Goal: Find specific page/section: Find specific page/section

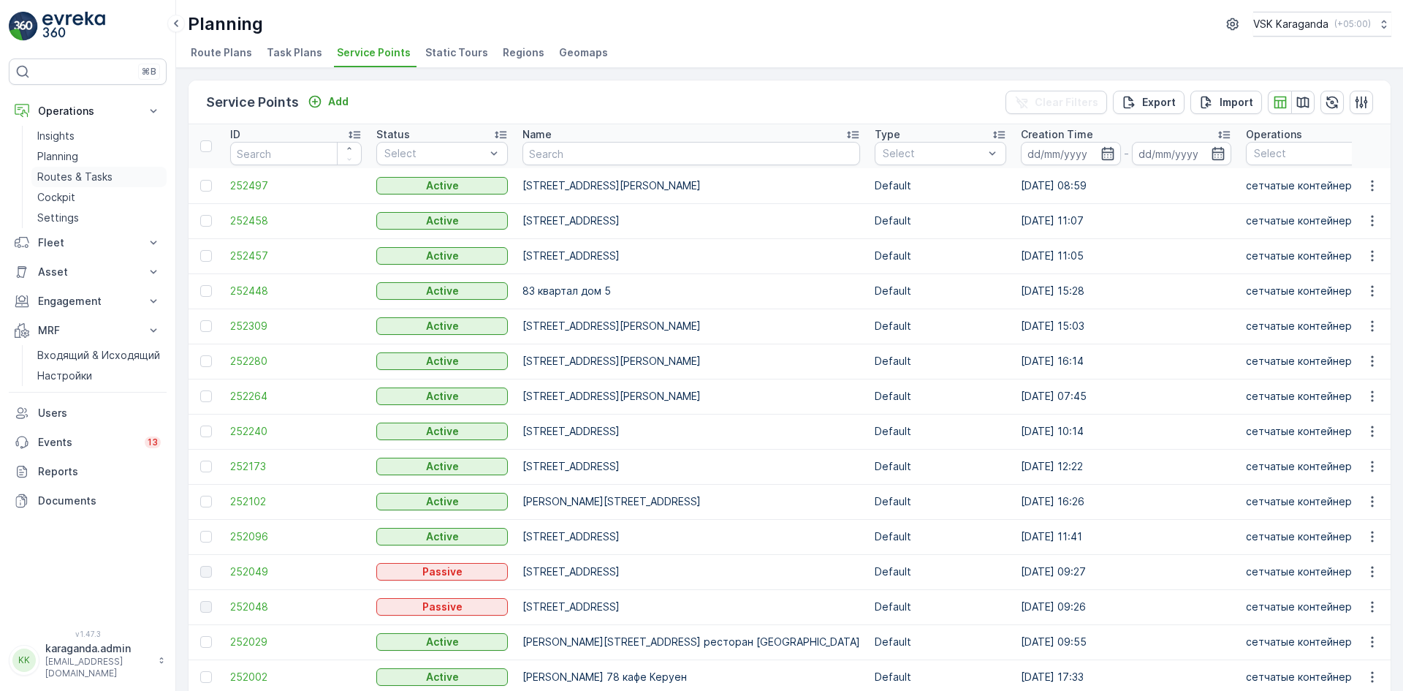
drag, startPoint x: 55, startPoint y: 176, endPoint x: 129, endPoint y: 177, distance: 74.5
click at [55, 176] on p "Routes & Tasks" at bounding box center [74, 177] width 75 height 15
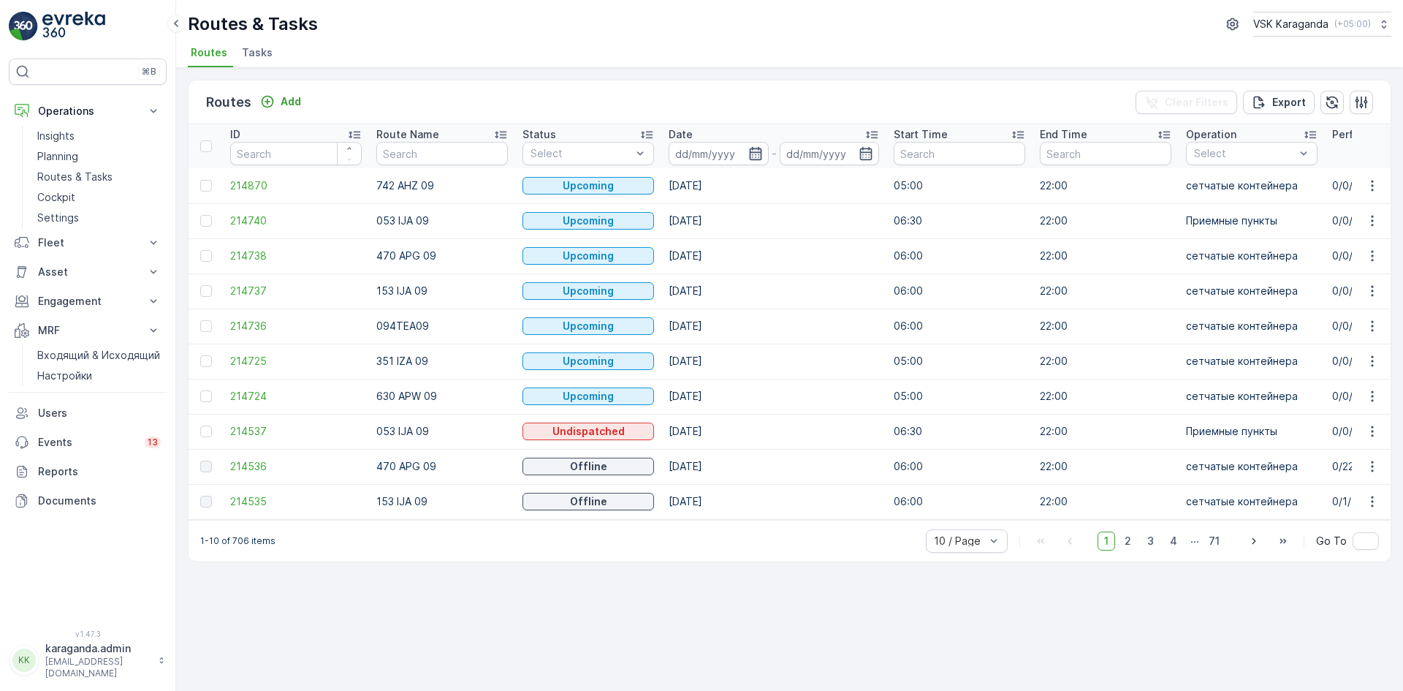
click at [758, 153] on icon "button" at bounding box center [755, 153] width 12 height 13
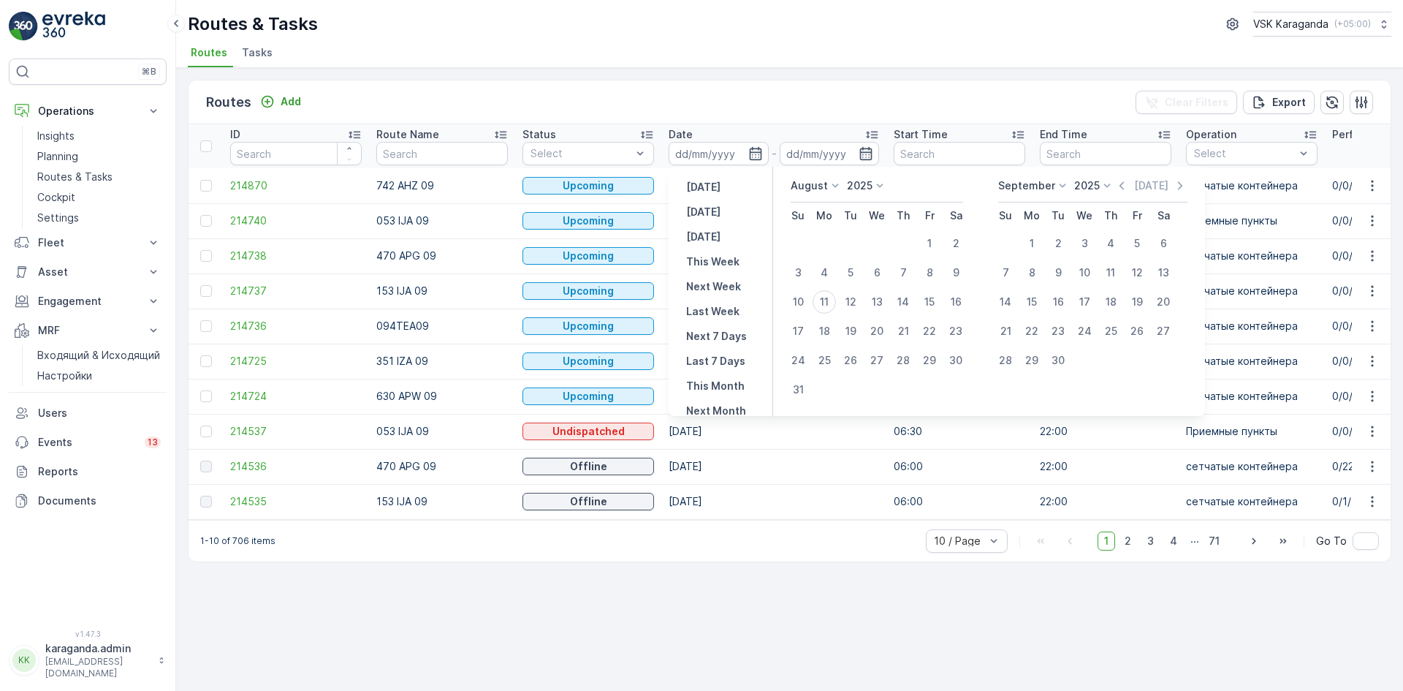
click at [704, 209] on p "[DATE]" at bounding box center [703, 212] width 34 height 15
type input "[DATE]"
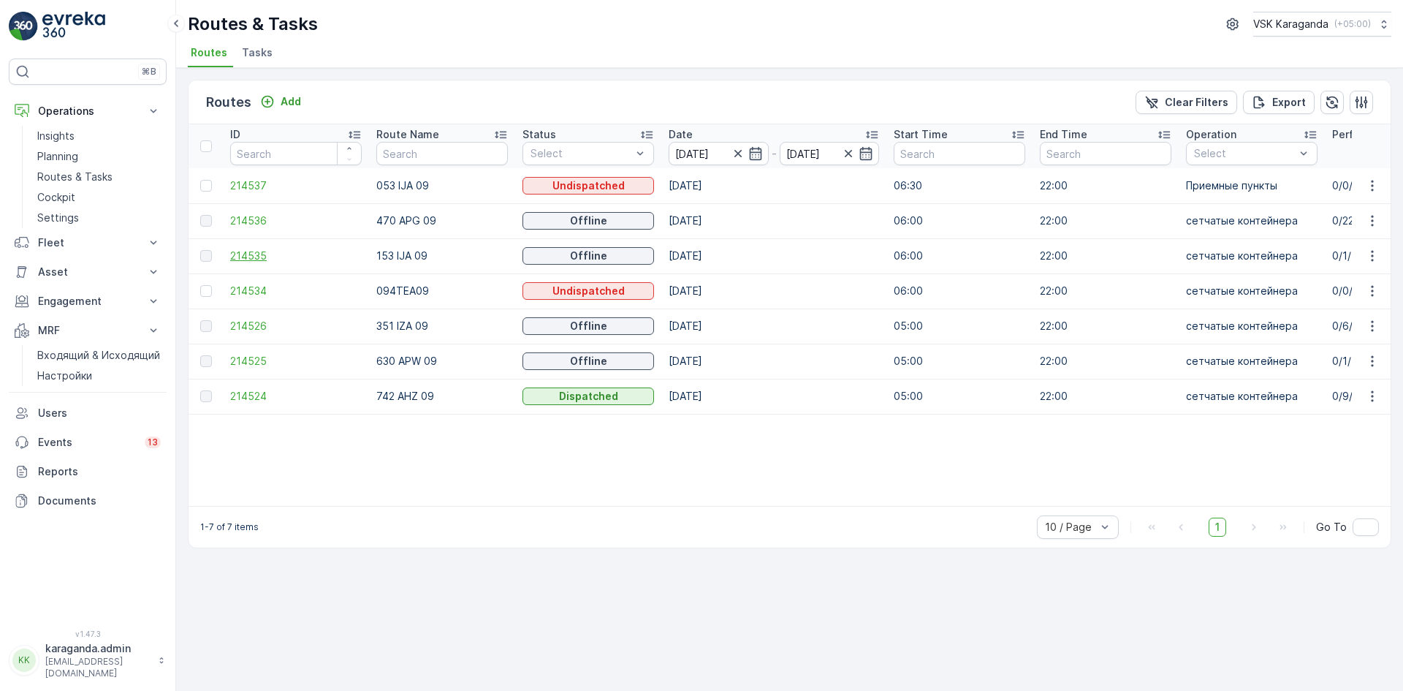
click at [244, 254] on span "214535" at bounding box center [296, 255] width 132 height 15
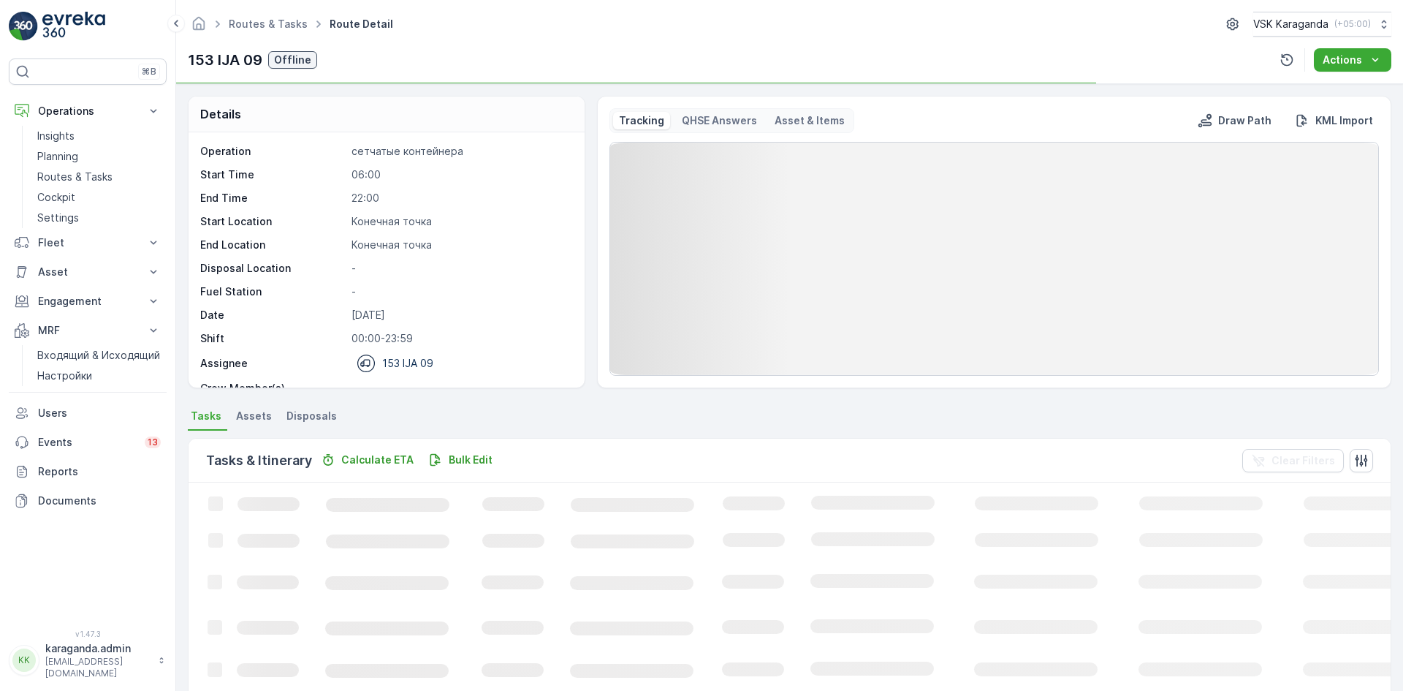
click at [304, 417] on span "Disposals" at bounding box center [311, 415] width 50 height 15
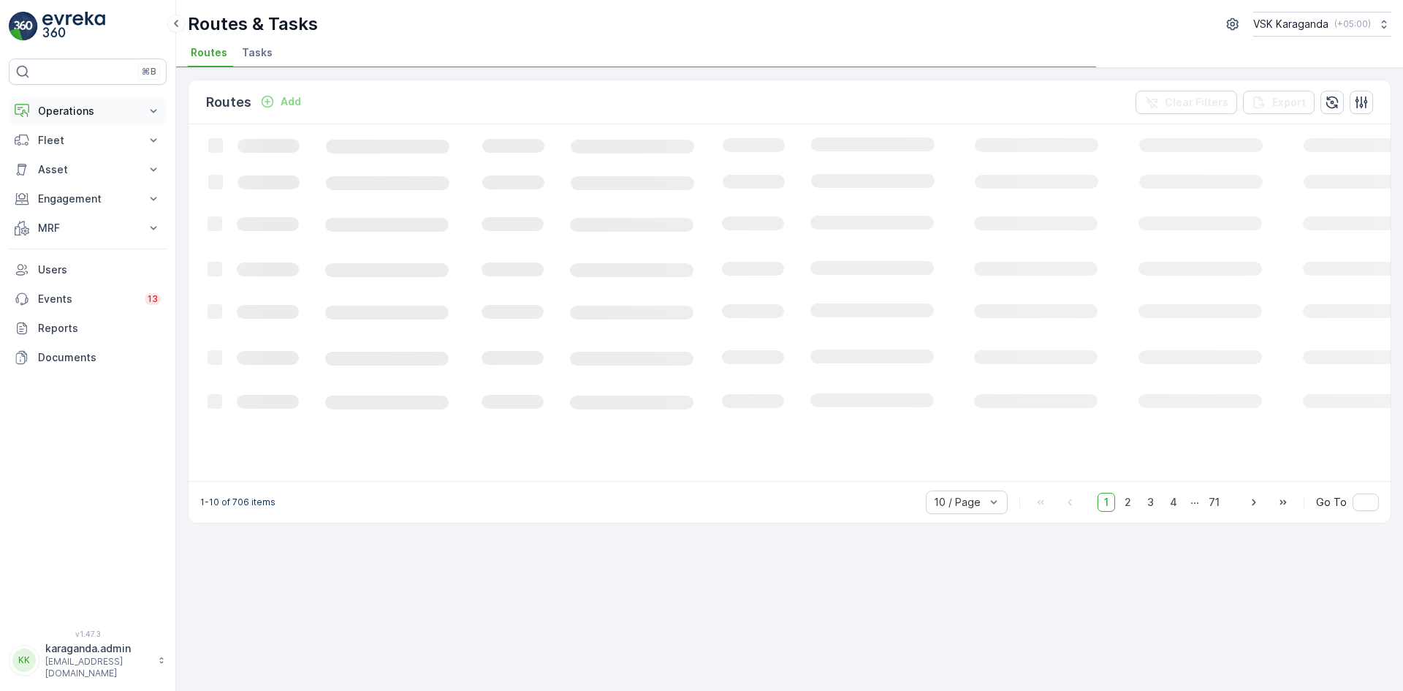
click at [68, 114] on p "Operations" at bounding box center [87, 111] width 99 height 15
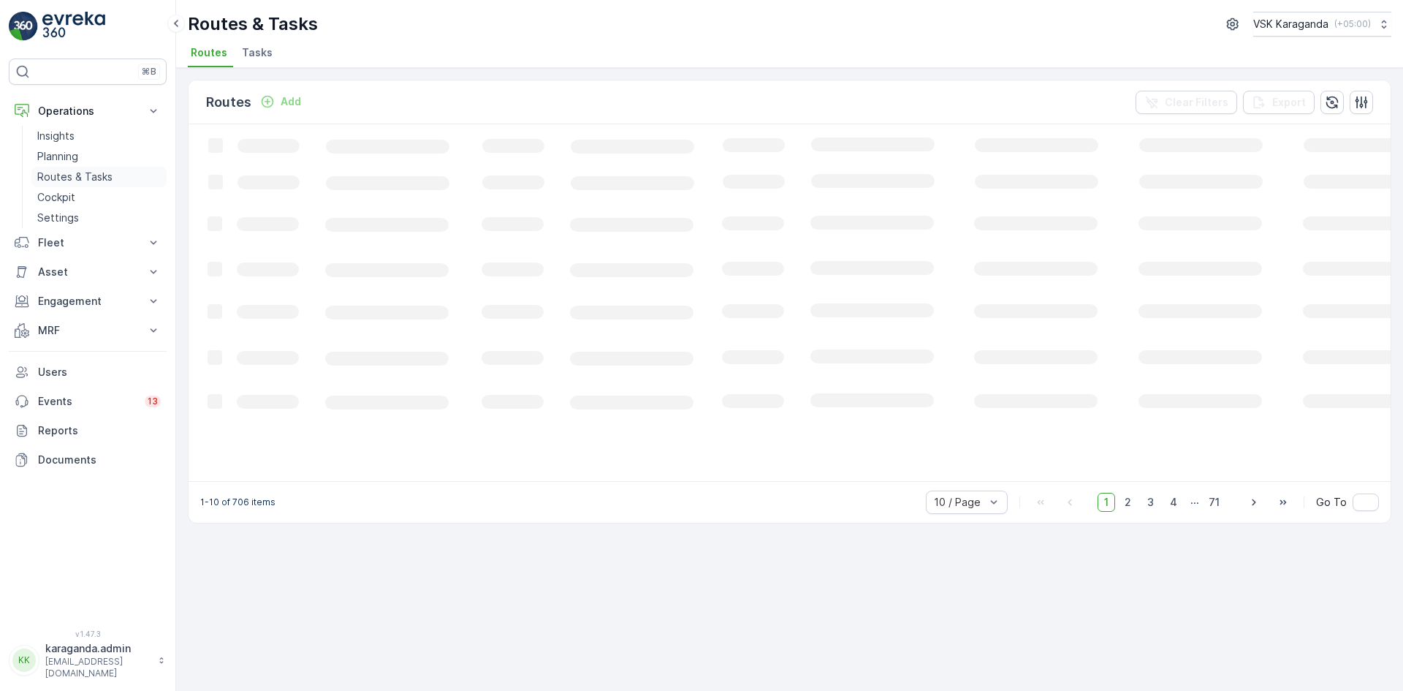
click at [71, 174] on p "Routes & Tasks" at bounding box center [74, 177] width 75 height 15
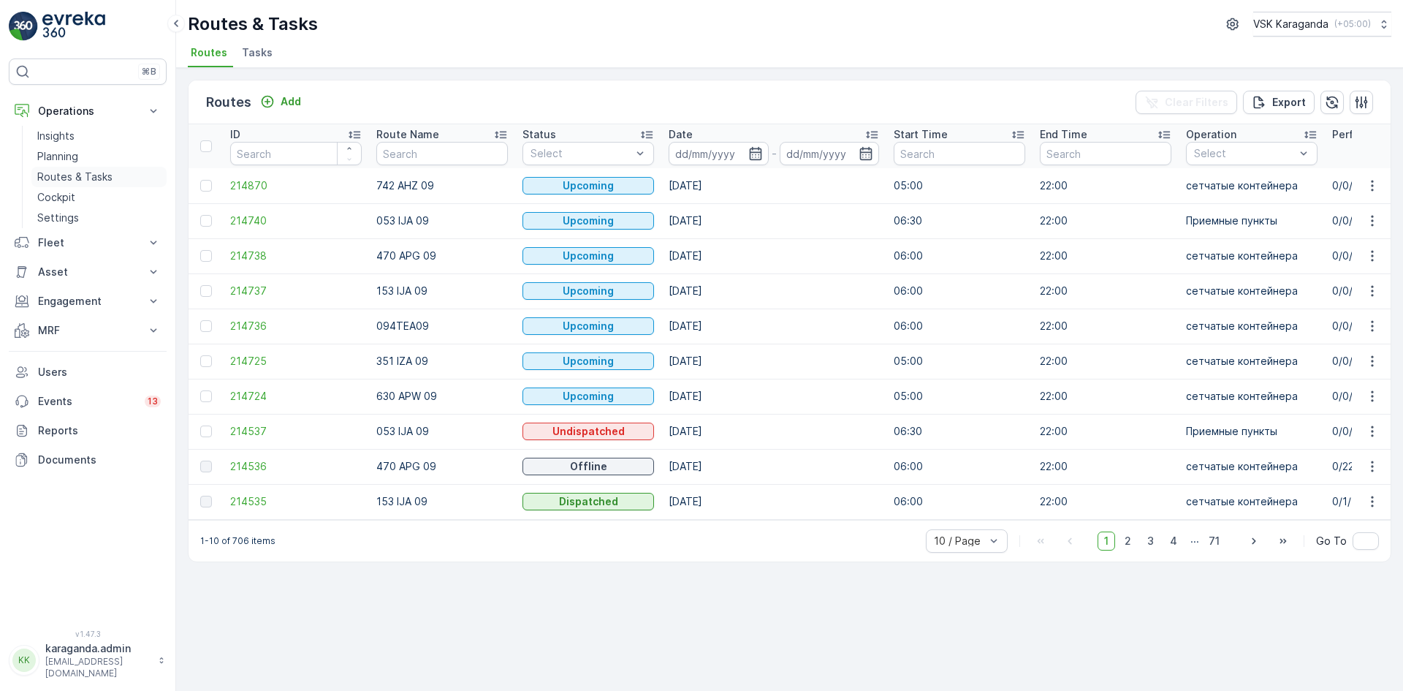
click at [97, 175] on p "Routes & Tasks" at bounding box center [74, 177] width 75 height 15
click at [758, 157] on icon "button" at bounding box center [755, 153] width 12 height 13
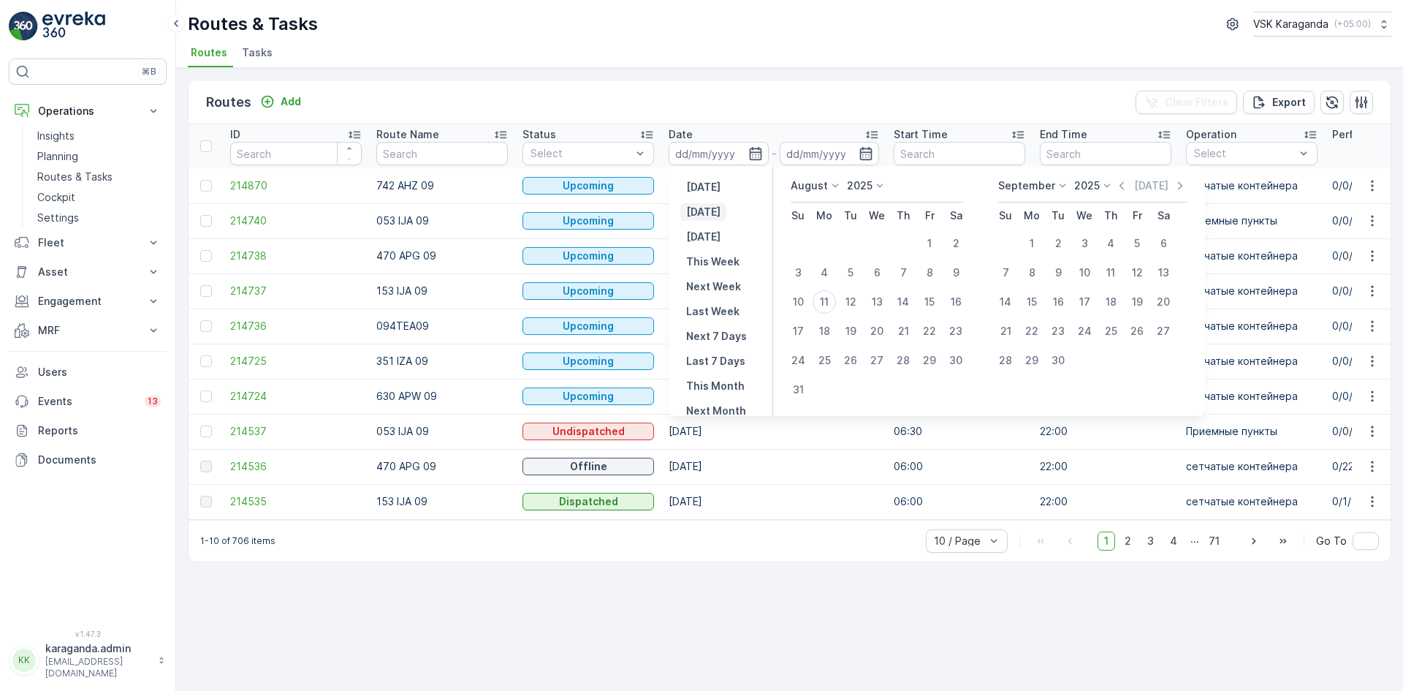
click at [710, 208] on p "[DATE]" at bounding box center [703, 212] width 34 height 15
type input "[DATE]"
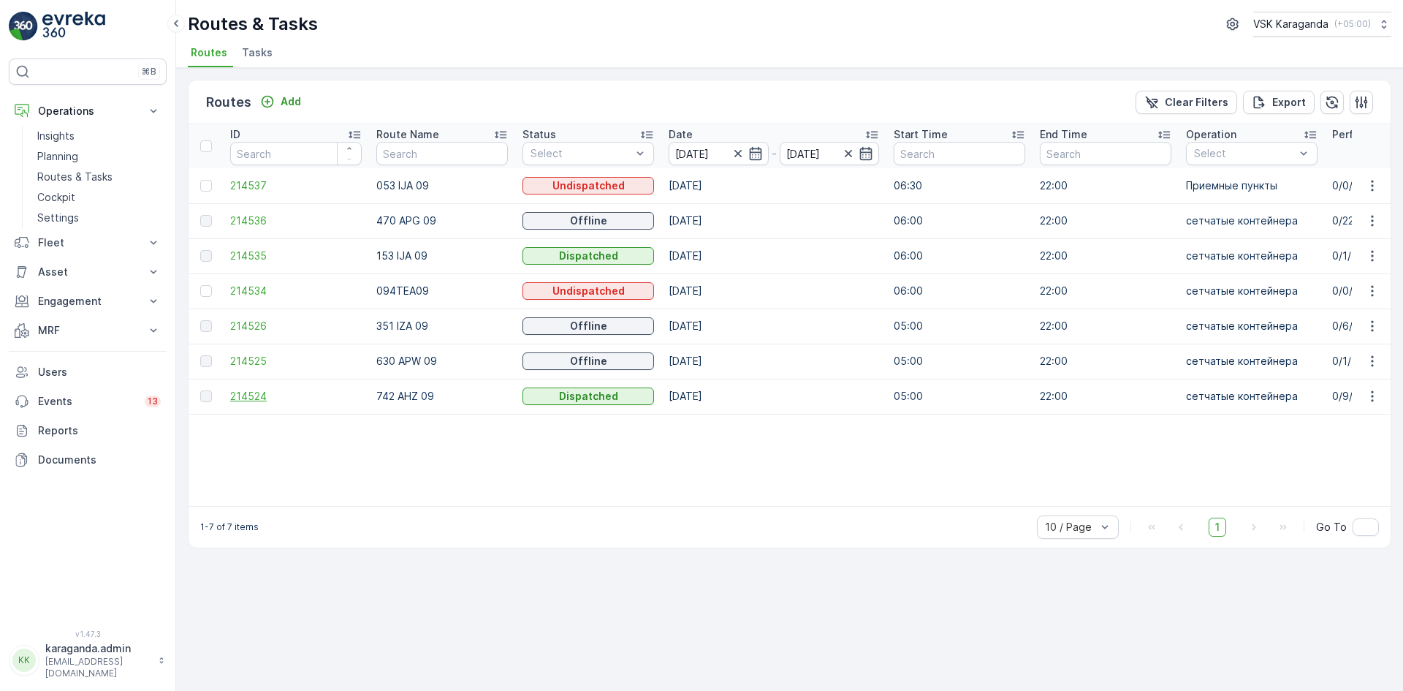
click at [241, 395] on span "214524" at bounding box center [296, 396] width 132 height 15
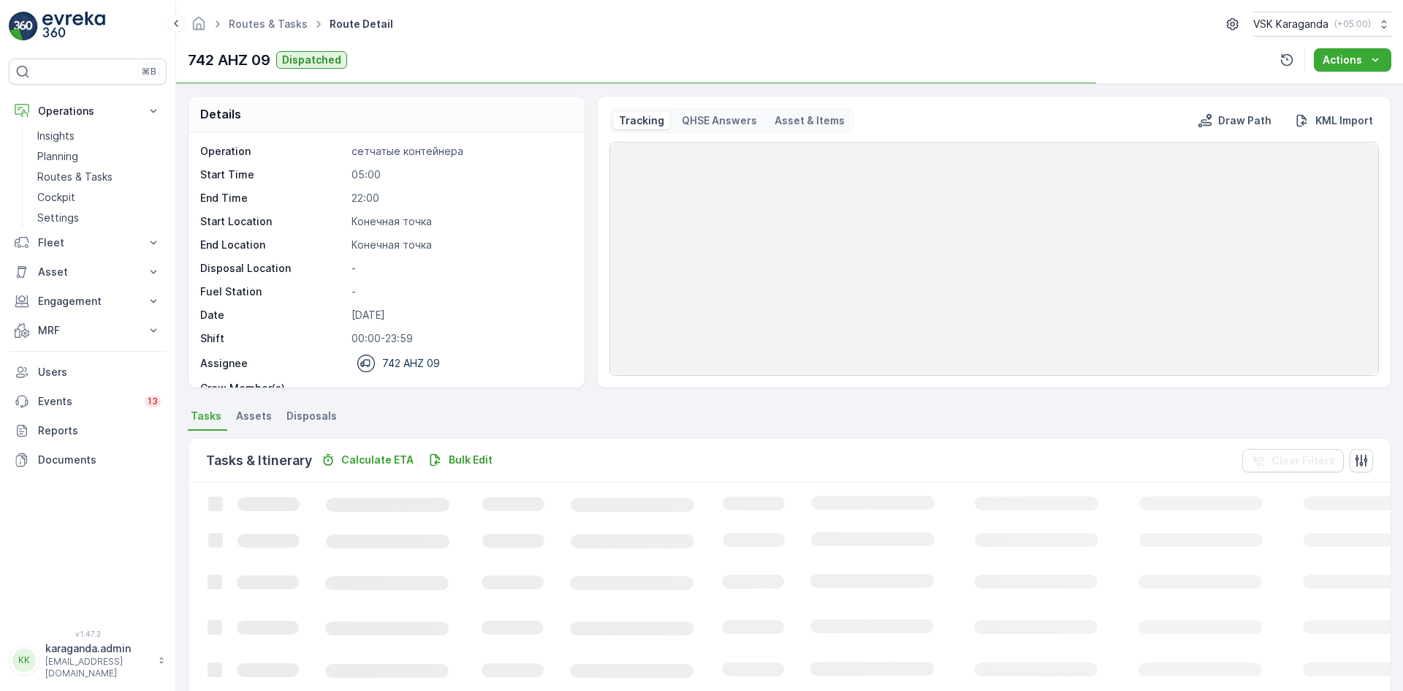
click at [308, 411] on span "Disposals" at bounding box center [311, 415] width 50 height 15
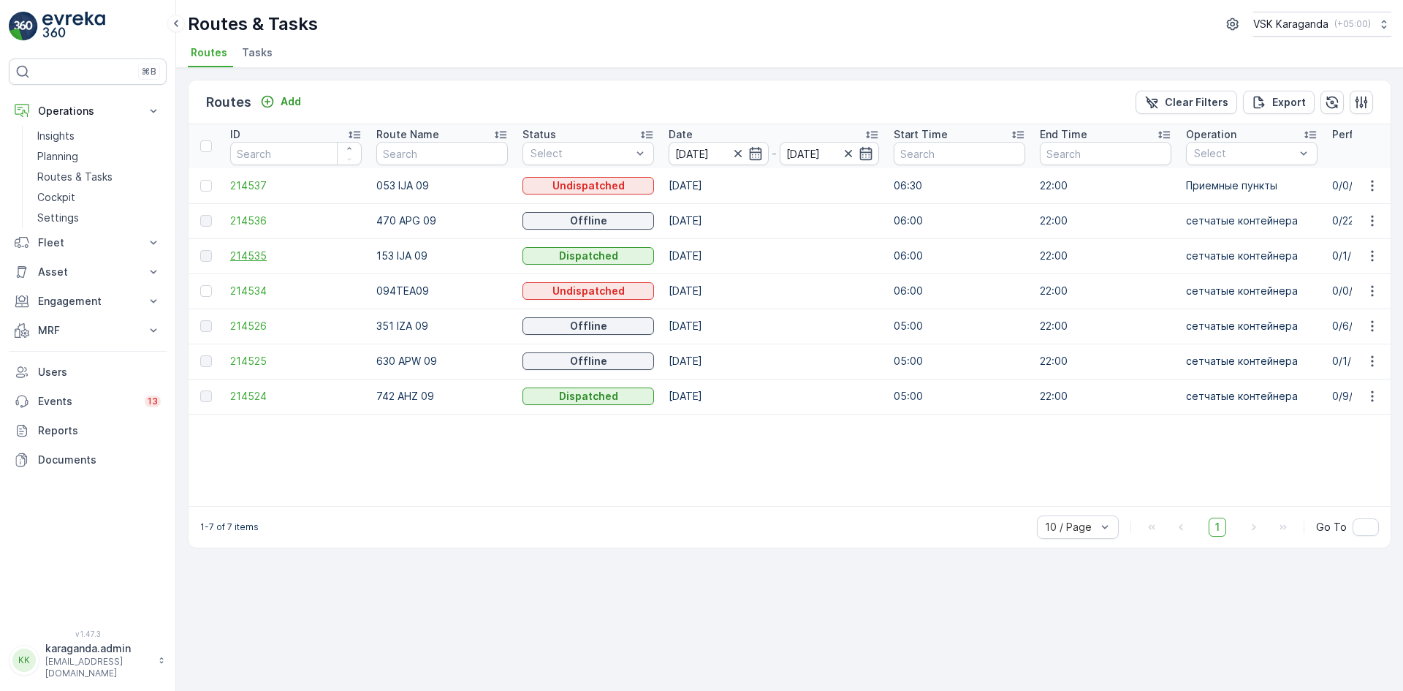
click at [258, 251] on span "214535" at bounding box center [296, 255] width 132 height 15
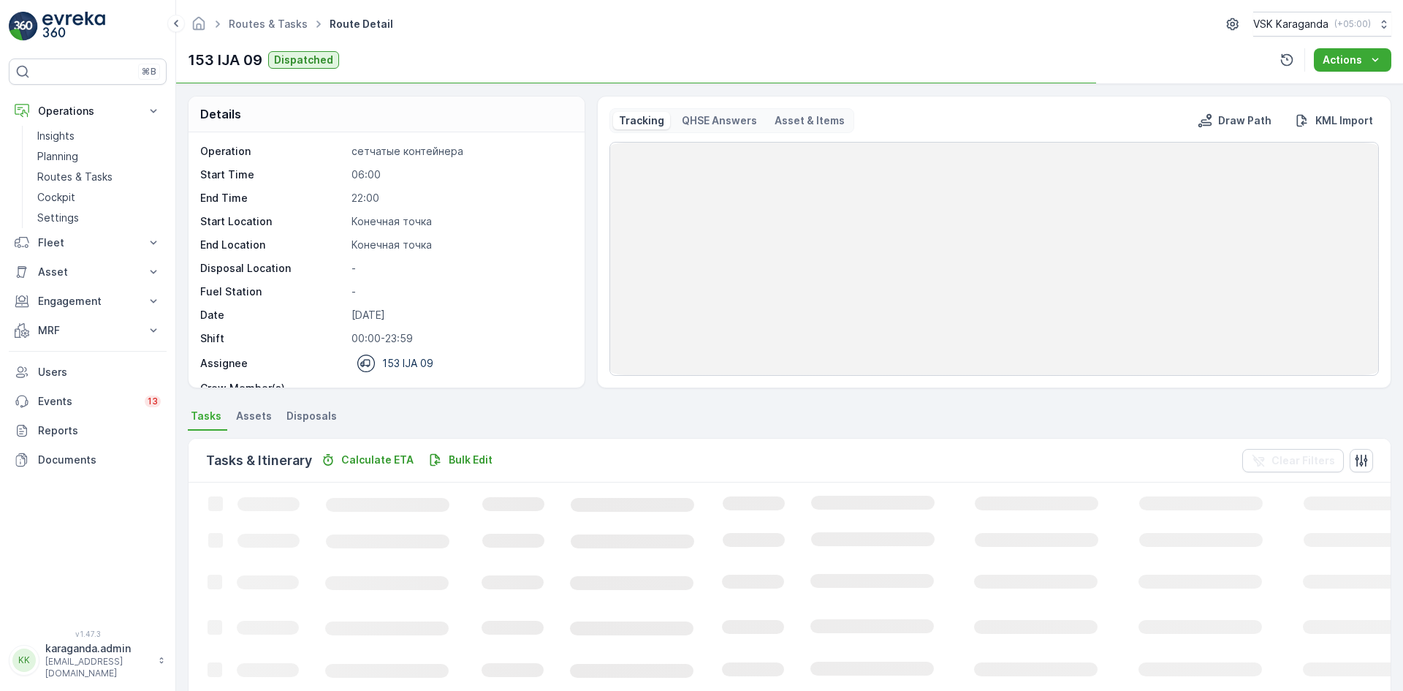
click at [312, 413] on span "Disposals" at bounding box center [311, 415] width 50 height 15
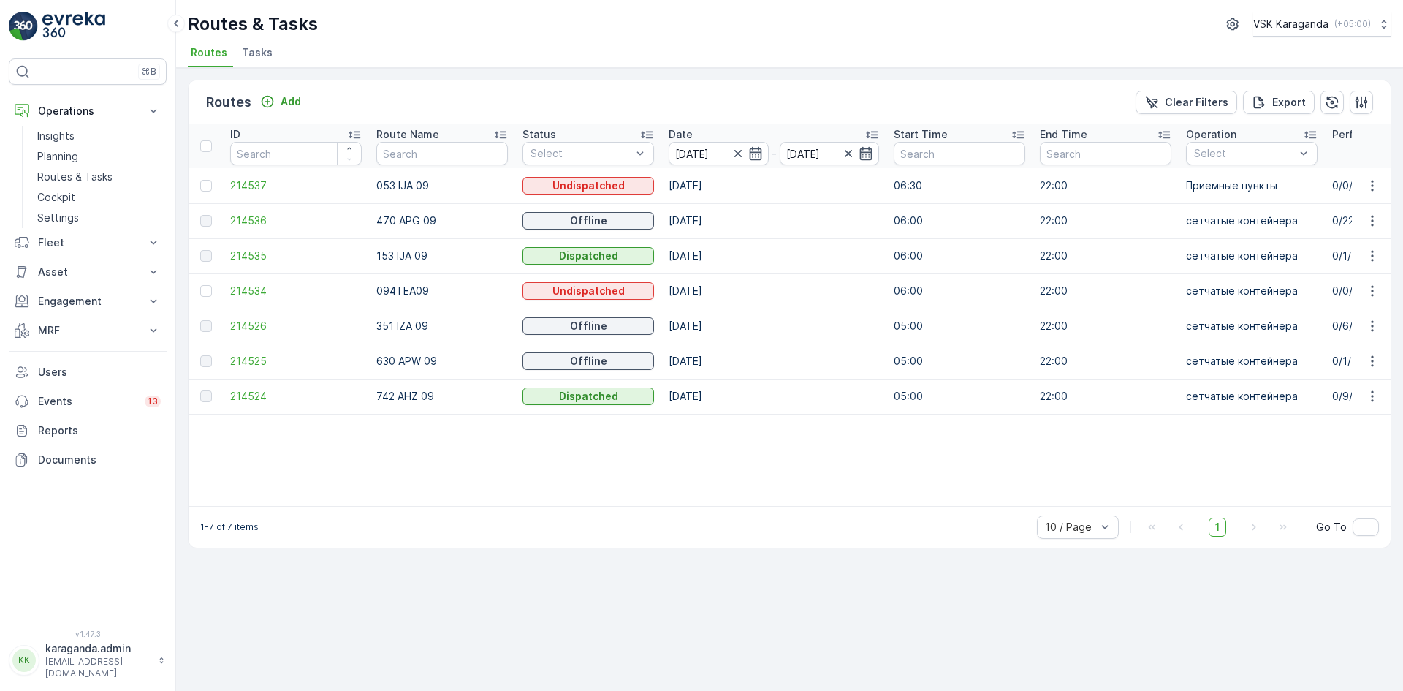
drag, startPoint x: 462, startPoint y: 513, endPoint x: 613, endPoint y: 516, distance: 151.3
click at [610, 516] on div "1-7 of 7 items 10 / Page 1 Go To" at bounding box center [790, 527] width 1202 height 42
drag, startPoint x: 622, startPoint y: 505, endPoint x: 910, endPoint y: 506, distance: 287.9
click at [910, 506] on div "ID Route Name Status Select Date [DATE] - [DATE] Start Time End Time Operation …" at bounding box center [790, 314] width 1202 height 381
click at [267, 392] on span "214524" at bounding box center [296, 396] width 132 height 15
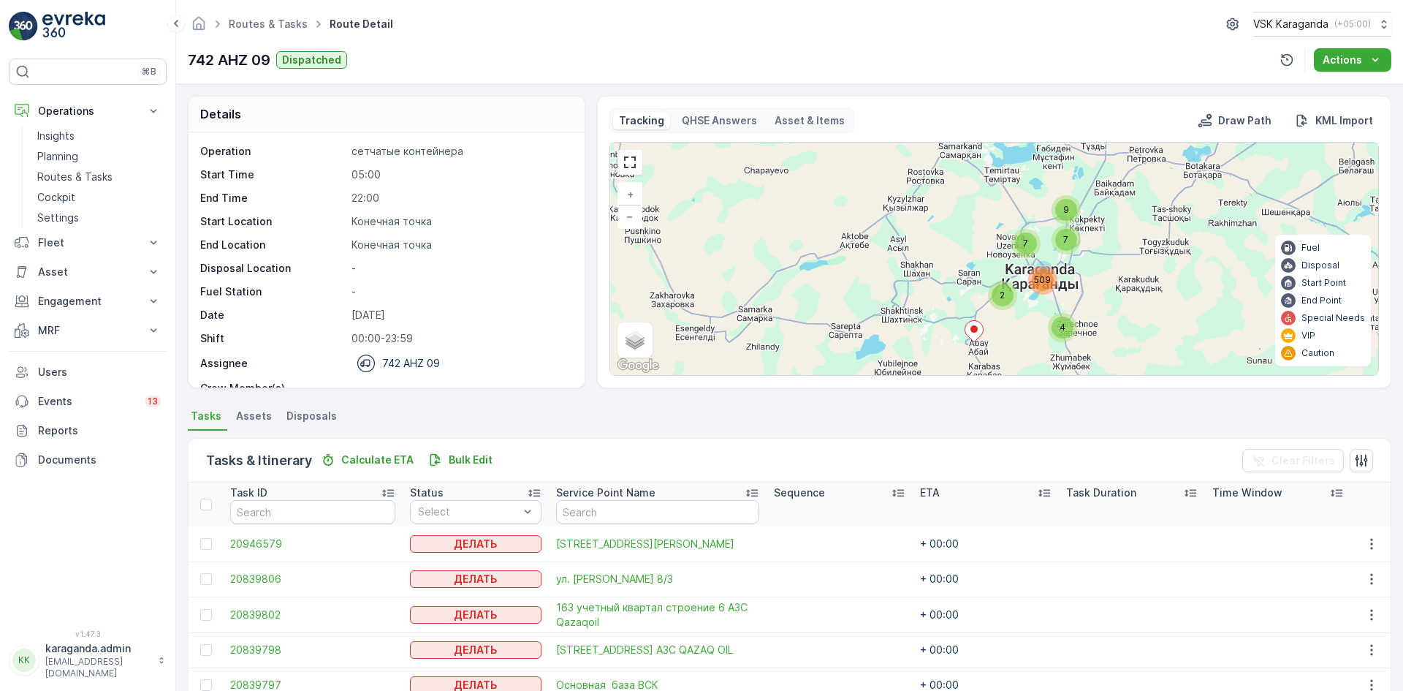
click at [327, 413] on span "Disposals" at bounding box center [311, 415] width 50 height 15
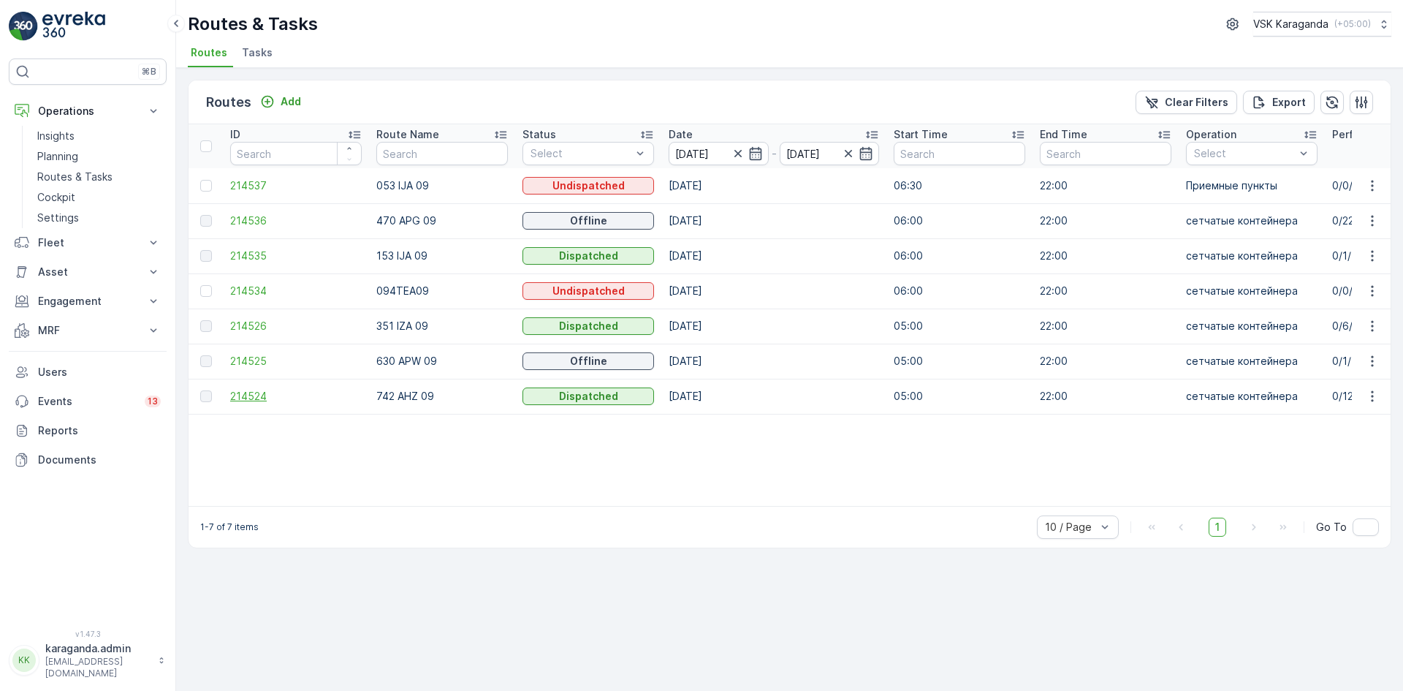
click at [250, 391] on span "214524" at bounding box center [296, 396] width 132 height 15
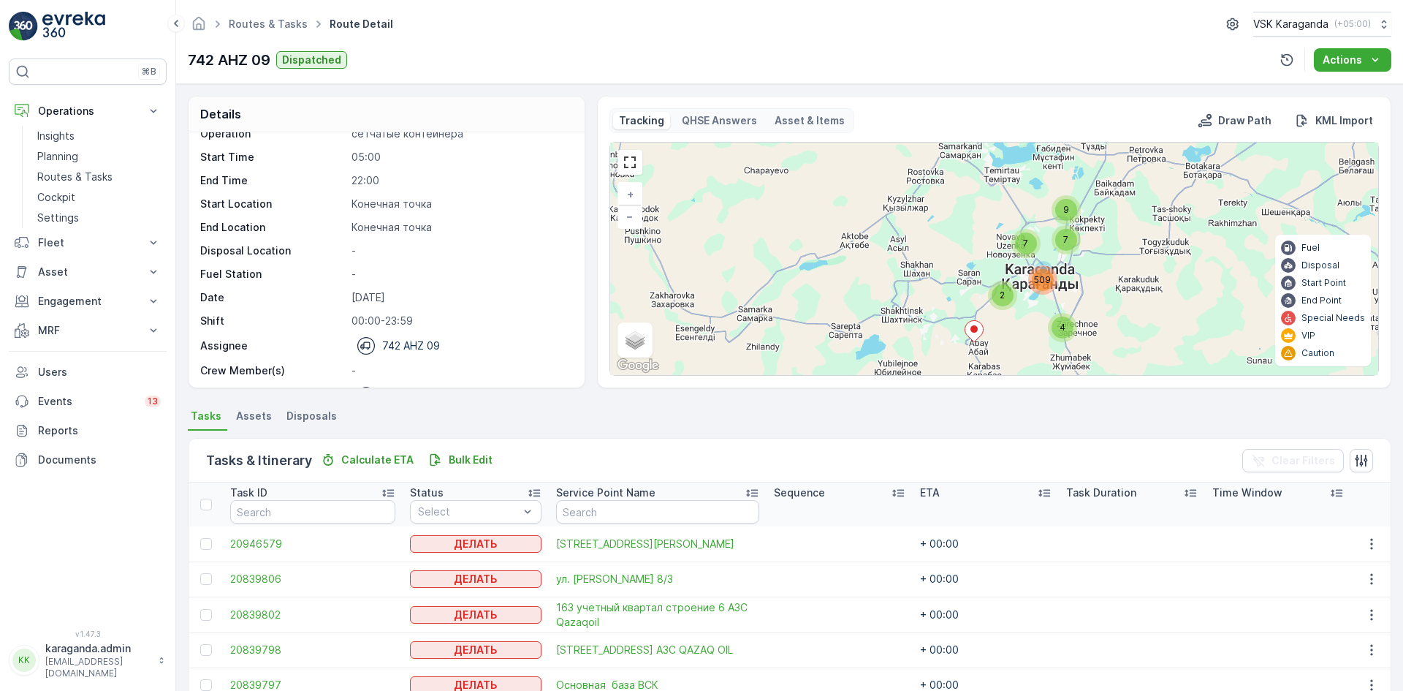
scroll to position [46, 0]
